Goal: Find specific page/section: Find specific page/section

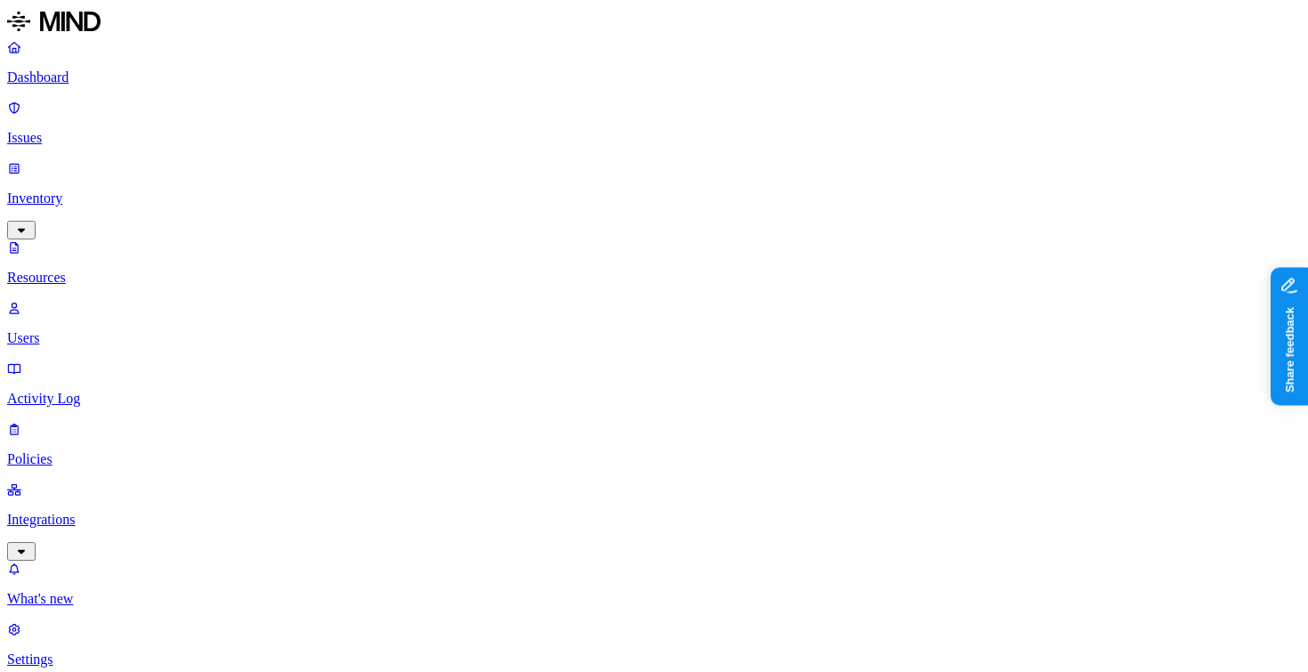
type input "aidoc"
type input "dicom"
click at [522, 119] on div "DICOM" at bounding box center [567, 116] width 174 height 16
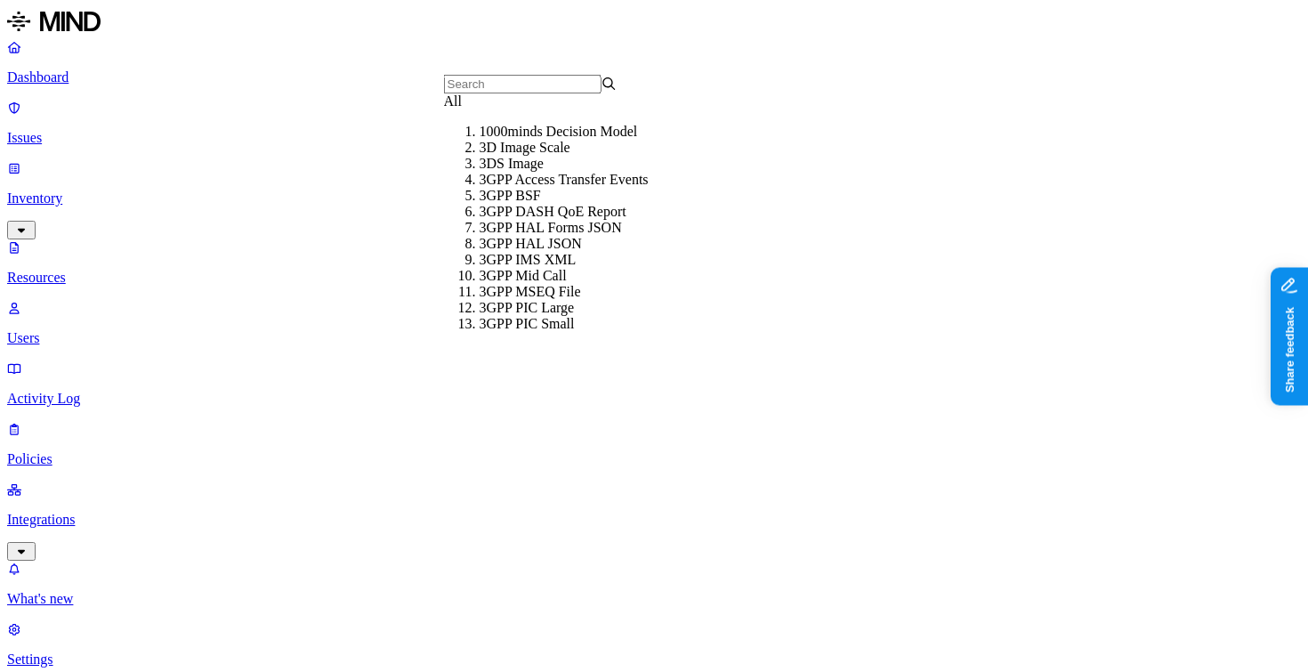
click at [515, 109] on div "All" at bounding box center [531, 101] width 174 height 16
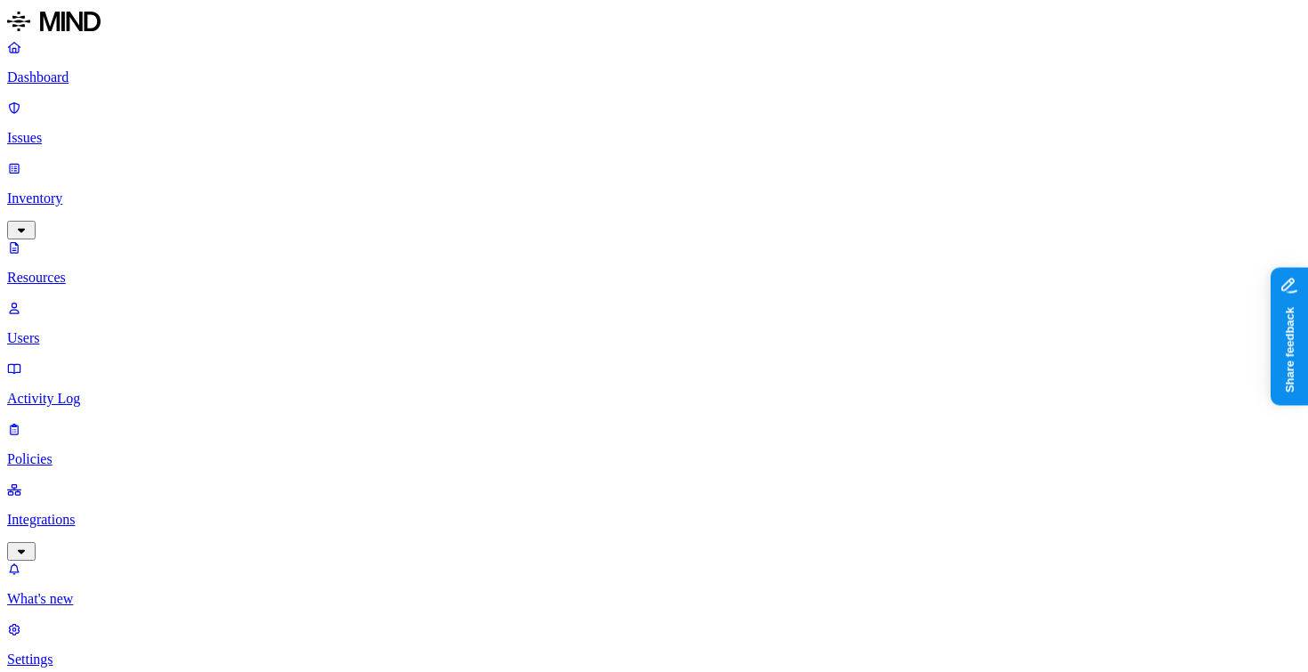
drag, startPoint x: 441, startPoint y: 116, endPoint x: 752, endPoint y: 140, distance: 312.5
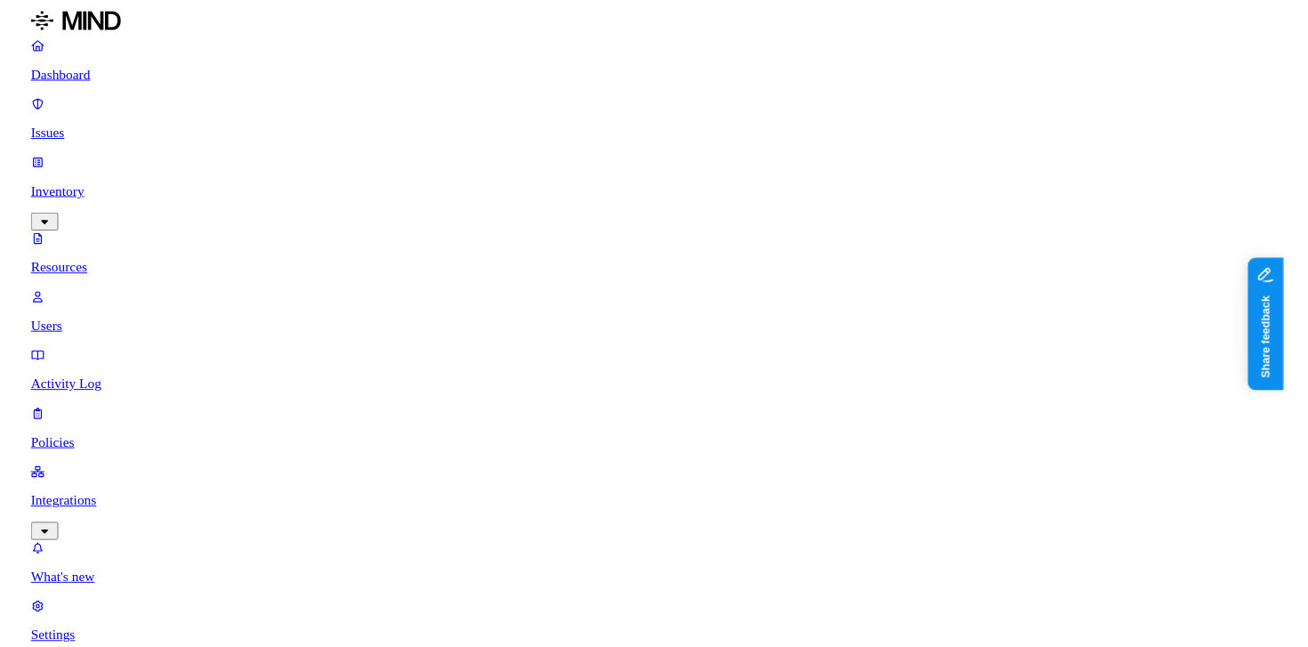
scroll to position [595, 2]
